Goal: Task Accomplishment & Management: Use online tool/utility

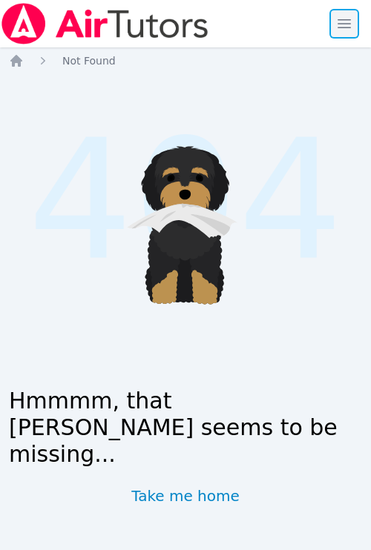
click at [346, 33] on span "button" at bounding box center [344, 23] width 33 height 33
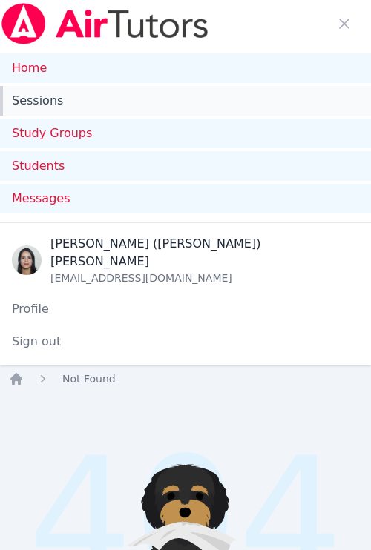
click at [69, 102] on link "Sessions" at bounding box center [185, 101] width 371 height 30
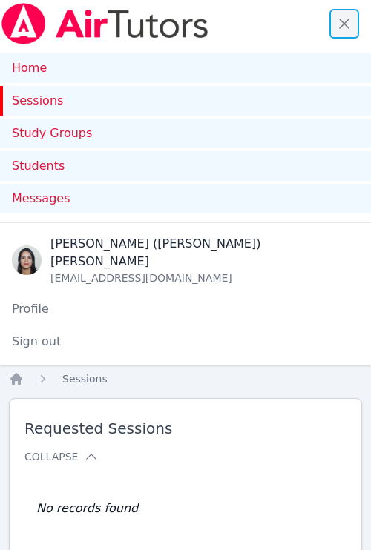
click at [338, 19] on span "button" at bounding box center [344, 23] width 33 height 33
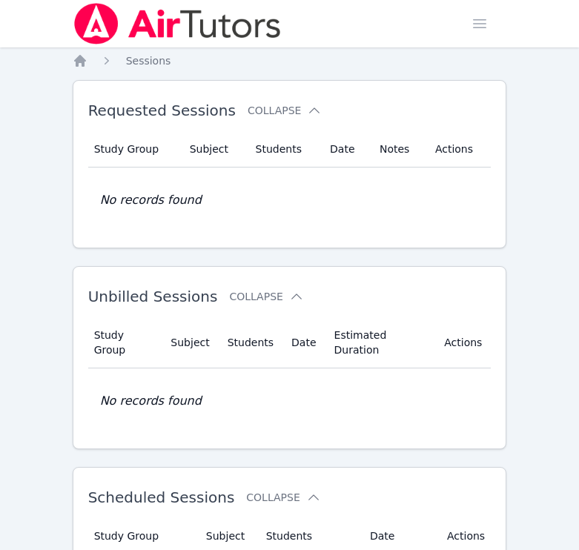
click at [370, 182] on div "Home Sessions Study Groups Students Messages Open user menu [PERSON_NAME] ([PER…" at bounding box center [289, 524] width 579 height 1048
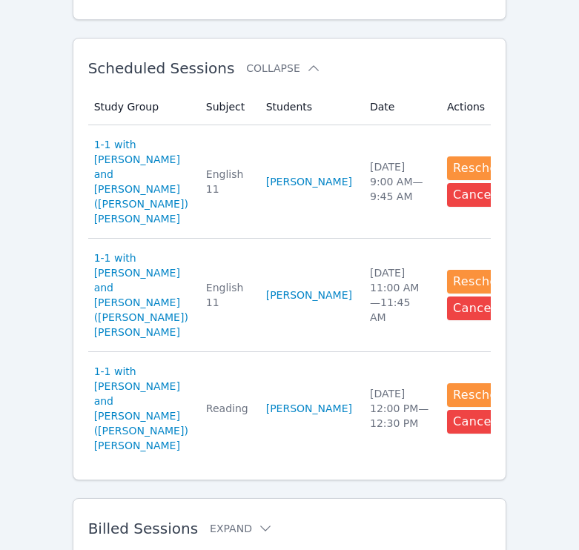
scroll to position [426, 0]
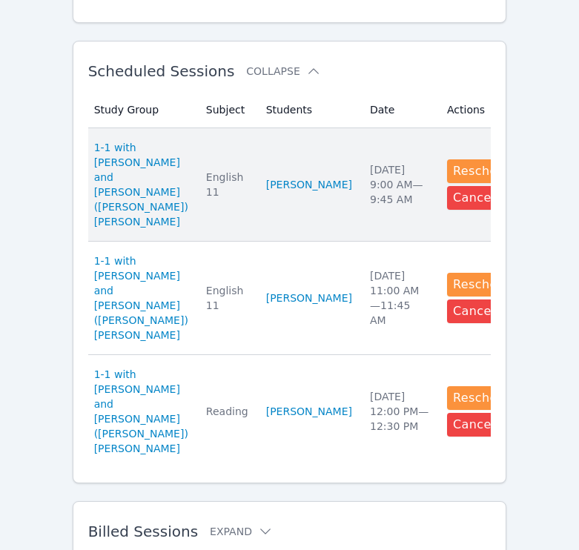
click at [177, 180] on td "Study Group 1-1 with [PERSON_NAME] and [PERSON_NAME] ([PERSON_NAME]) [PERSON_NA…" at bounding box center [142, 184] width 109 height 113
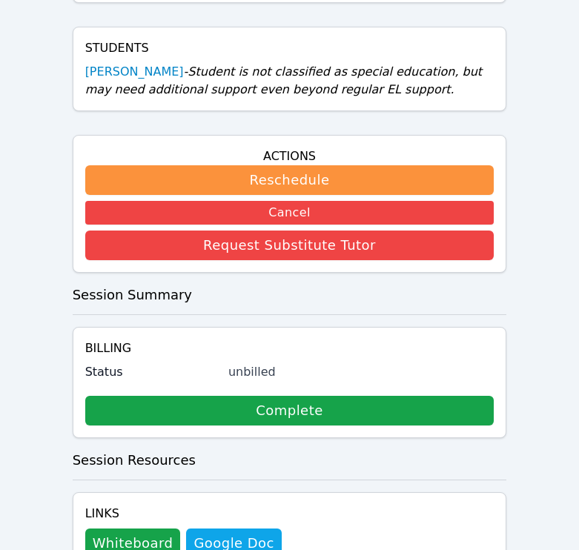
scroll to position [441, 0]
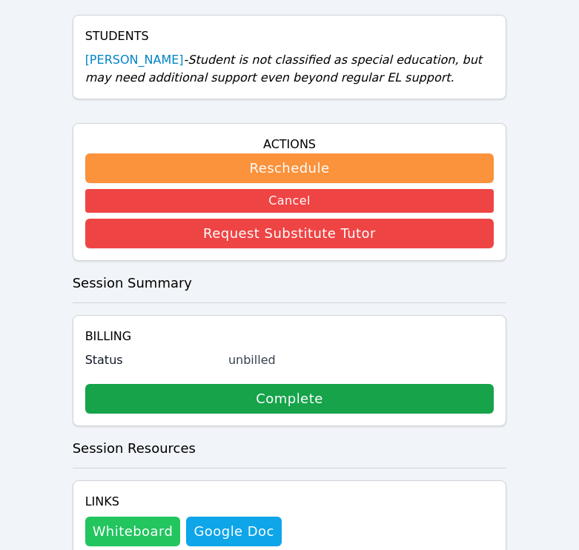
click at [122, 517] on button "Whiteboard" at bounding box center [133, 532] width 96 height 30
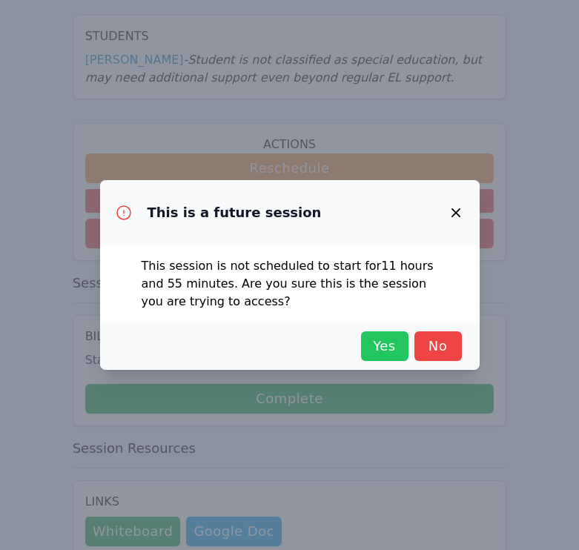
click at [370, 351] on span "Yes" at bounding box center [385, 346] width 33 height 21
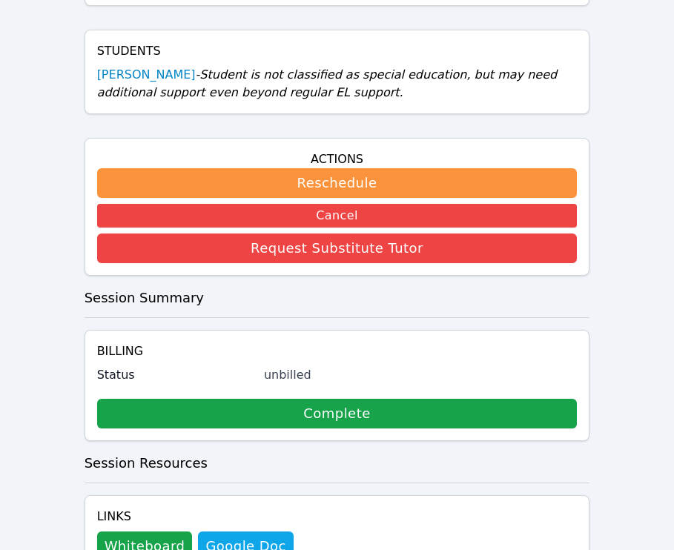
scroll to position [0, 0]
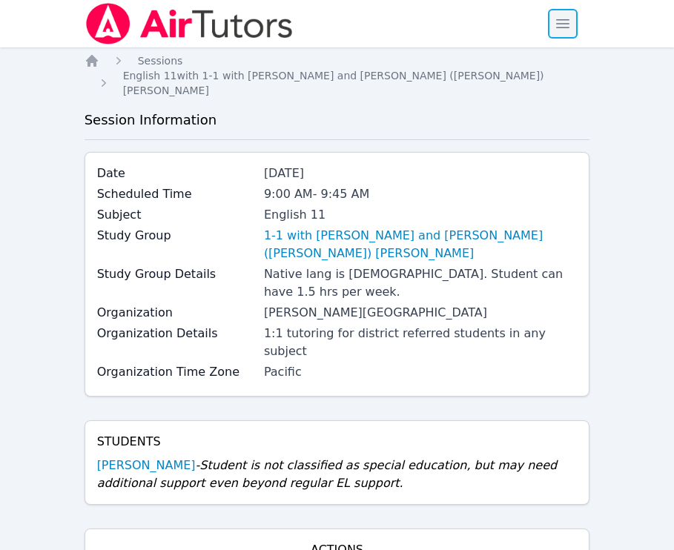
click at [370, 35] on span "button" at bounding box center [563, 23] width 33 height 33
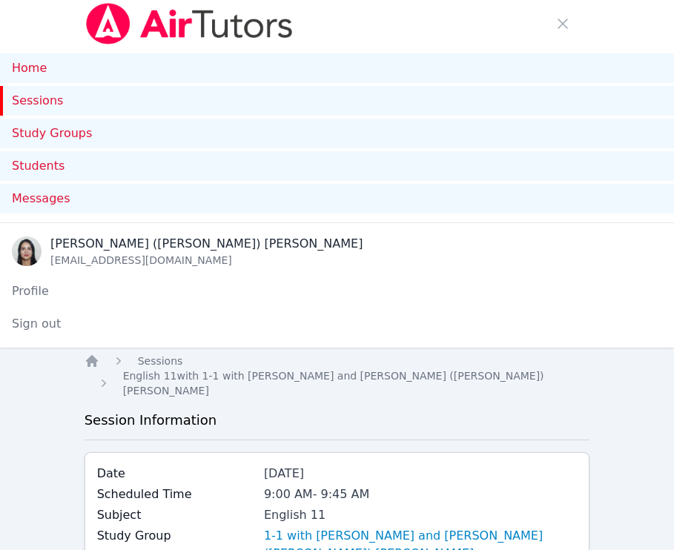
click at [67, 105] on link "Sessions" at bounding box center [337, 101] width 674 height 30
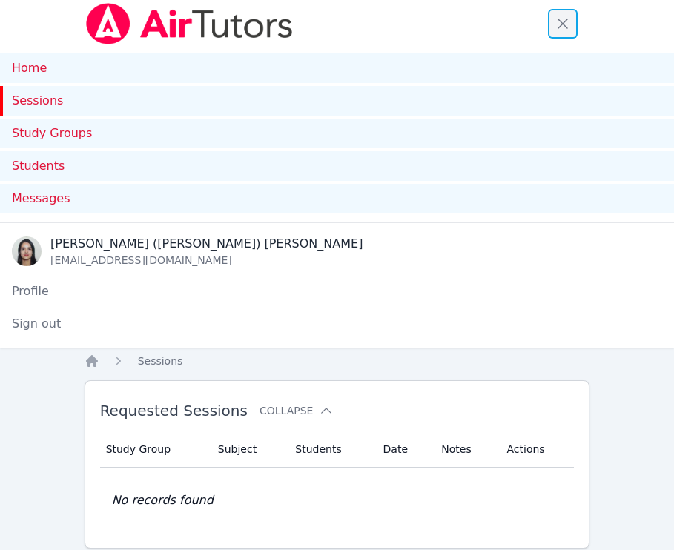
click at [370, 22] on span "button" at bounding box center [563, 23] width 33 height 33
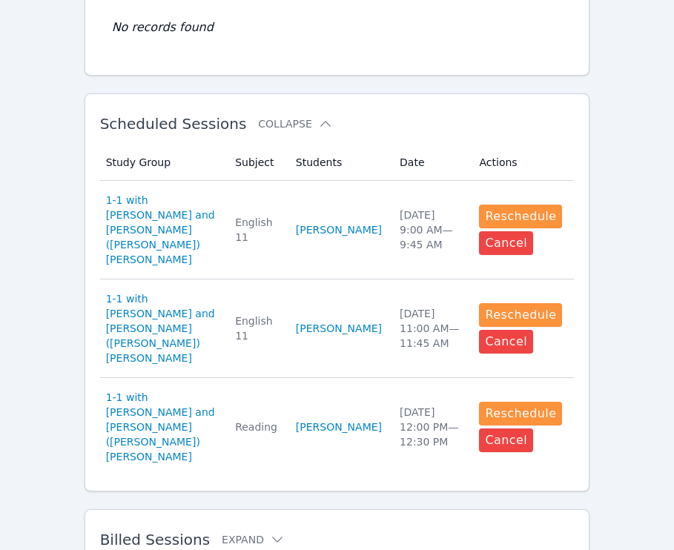
scroll to position [376, 0]
